Goal: Check status: Check status

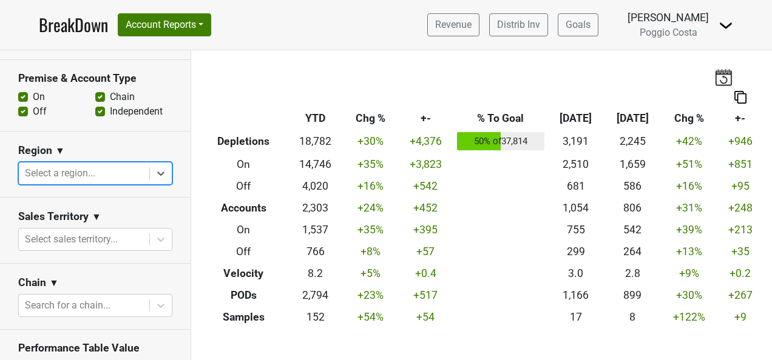
scroll to position [182, 0]
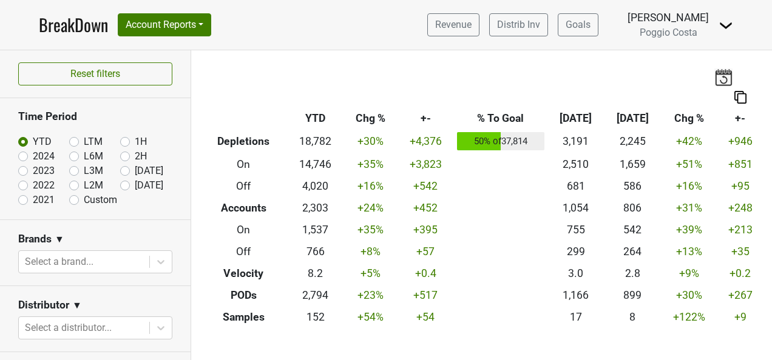
click at [135, 187] on label "[DATE]" at bounding box center [149, 185] width 29 height 15
click at [120, 187] on input "[DATE]" at bounding box center [144, 184] width 49 height 12
radio input "true"
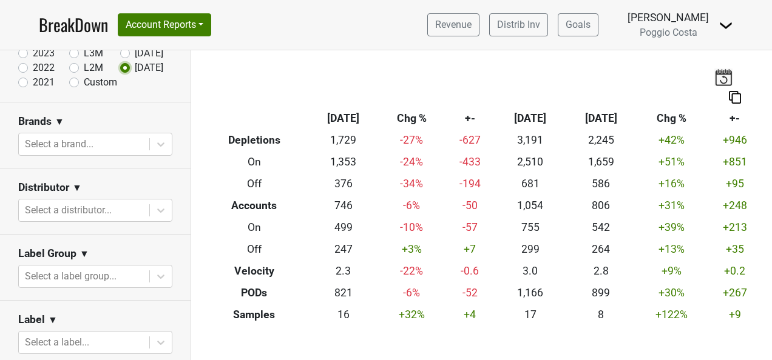
scroll to position [121, 0]
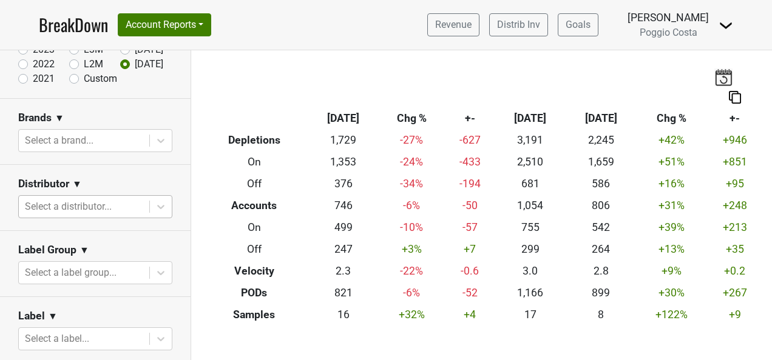
click at [127, 204] on div at bounding box center [84, 206] width 118 height 17
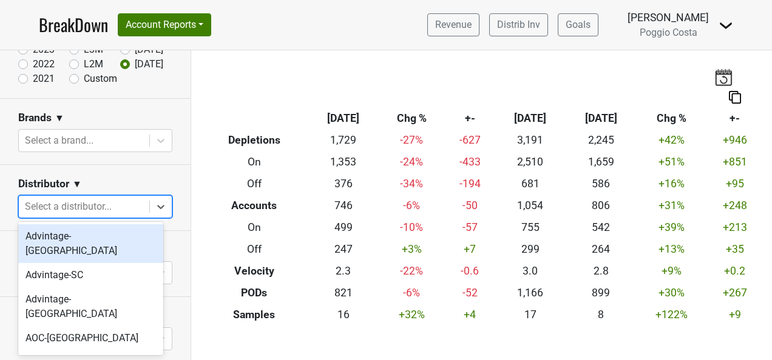
click at [126, 234] on div "Advintage-[GEOGRAPHIC_DATA]" at bounding box center [90, 243] width 145 height 39
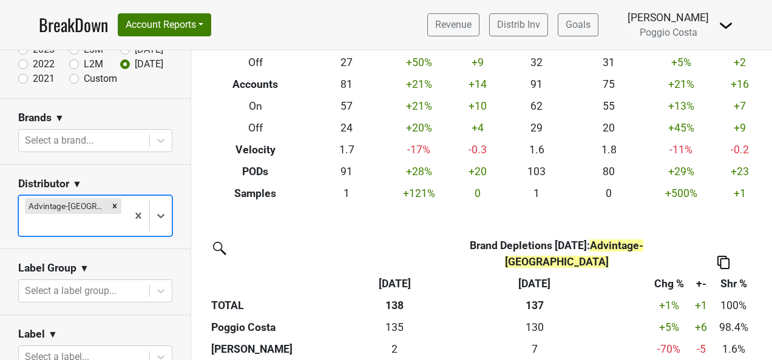
scroll to position [303, 0]
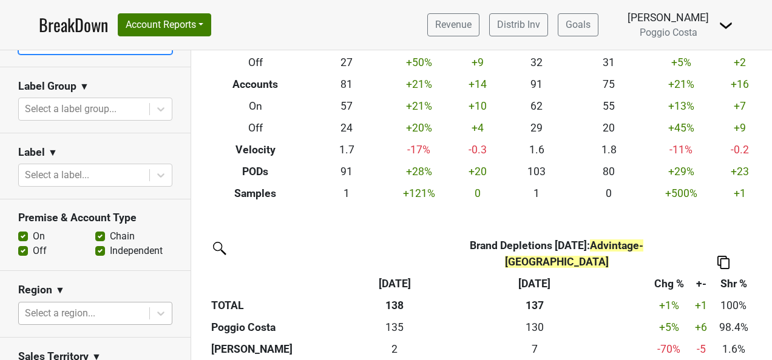
click at [116, 293] on body "BreakDown Account Reports SuperRanker Map Award Progress Chain Compliance CRM N…" at bounding box center [386, 180] width 772 height 360
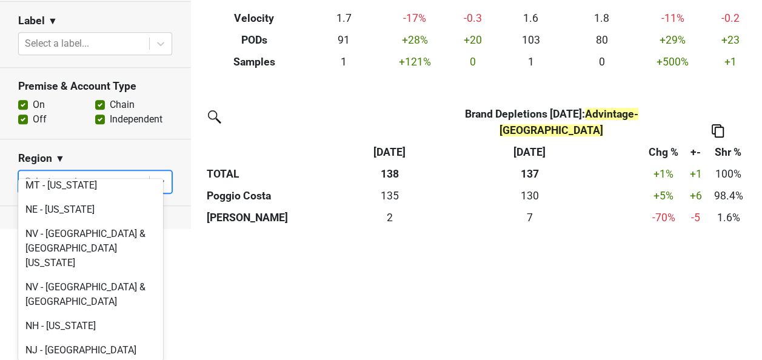
scroll to position [2487, 0]
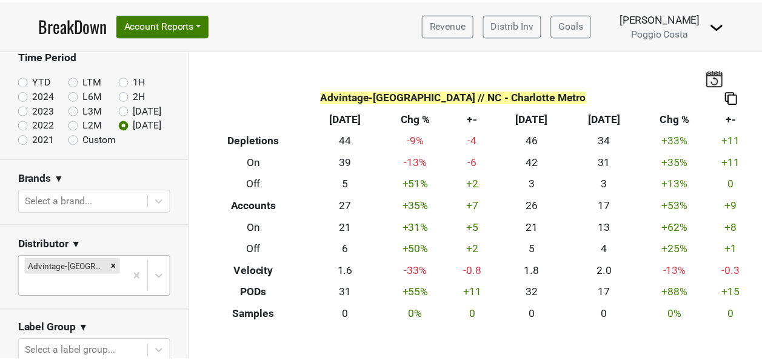
scroll to position [104, 0]
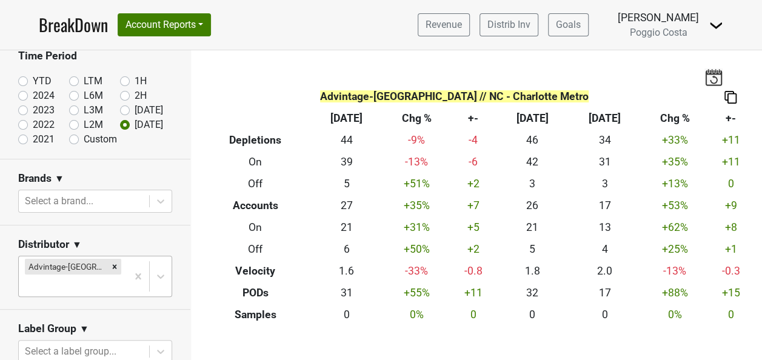
click at [112, 262] on body "BreakDown Account Reports SuperRanker Map Award Progress Chain Compliance CRM N…" at bounding box center [381, 180] width 762 height 360
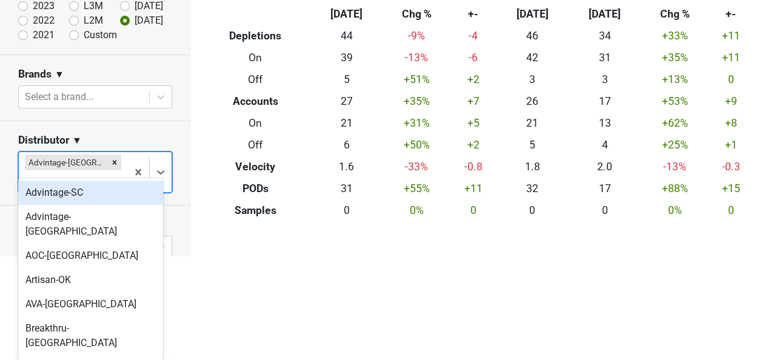
click at [97, 203] on div "Advintage-SC" at bounding box center [90, 193] width 145 height 24
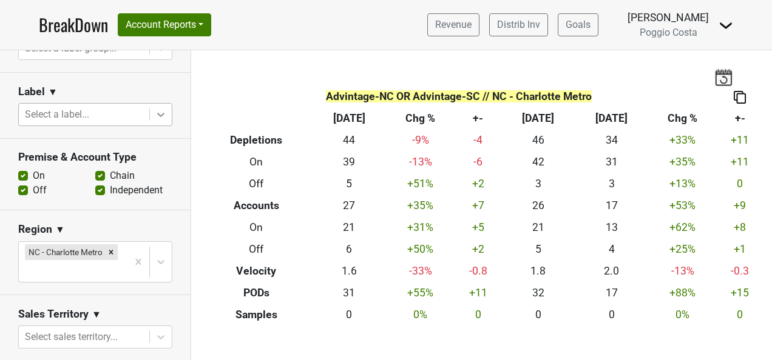
scroll to position [425, 0]
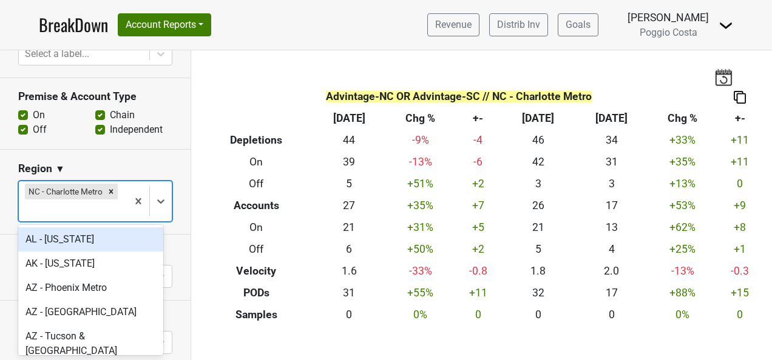
click at [103, 210] on div at bounding box center [73, 210] width 96 height 17
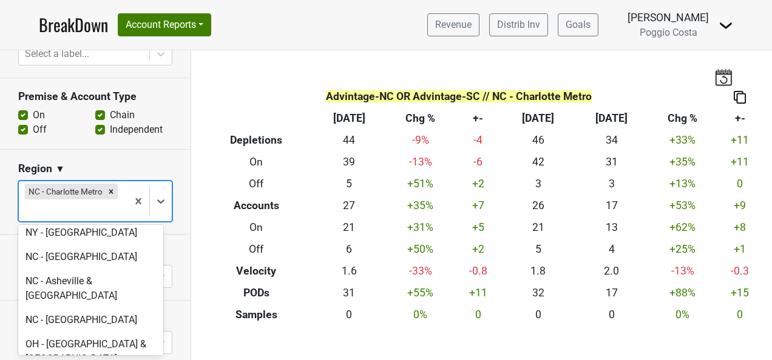
scroll to position [2972, 0]
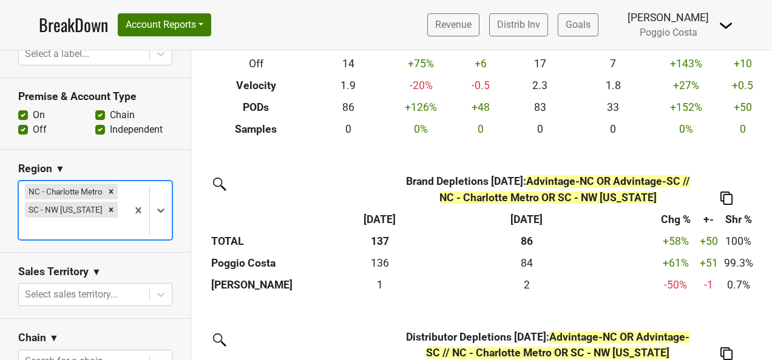
scroll to position [0, 0]
